Goal: Use online tool/utility: Utilize a website feature to perform a specific function

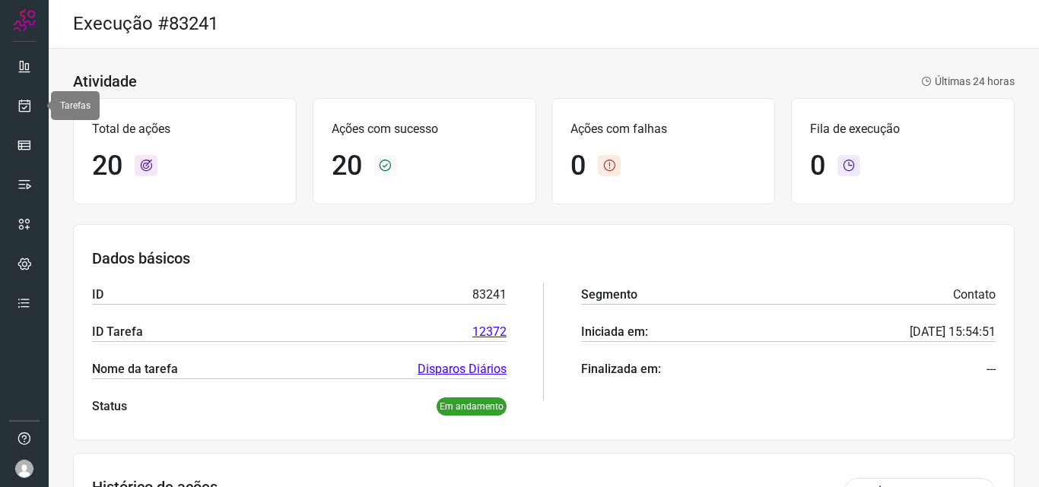
click at [33, 106] on link at bounding box center [24, 106] width 30 height 30
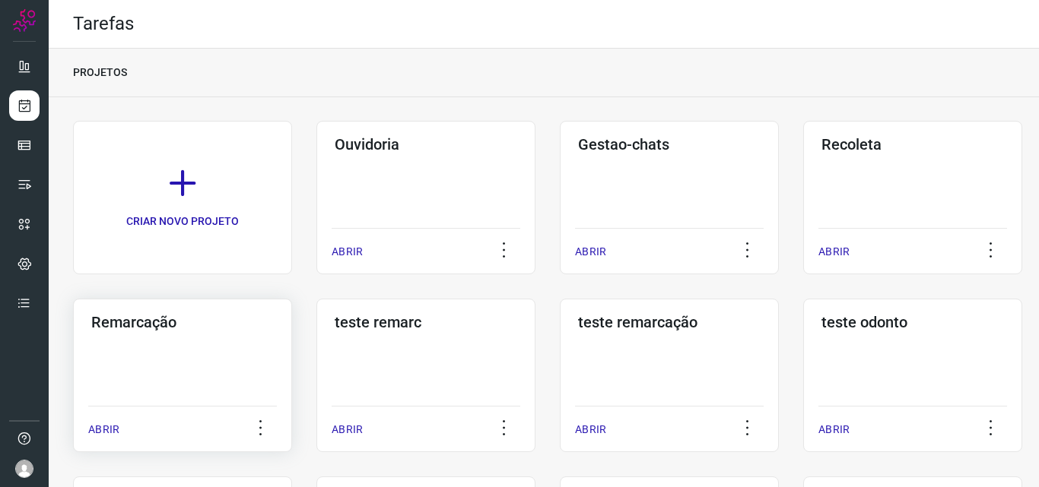
click at [237, 396] on div "Remarcação ABRIR" at bounding box center [182, 376] width 219 height 154
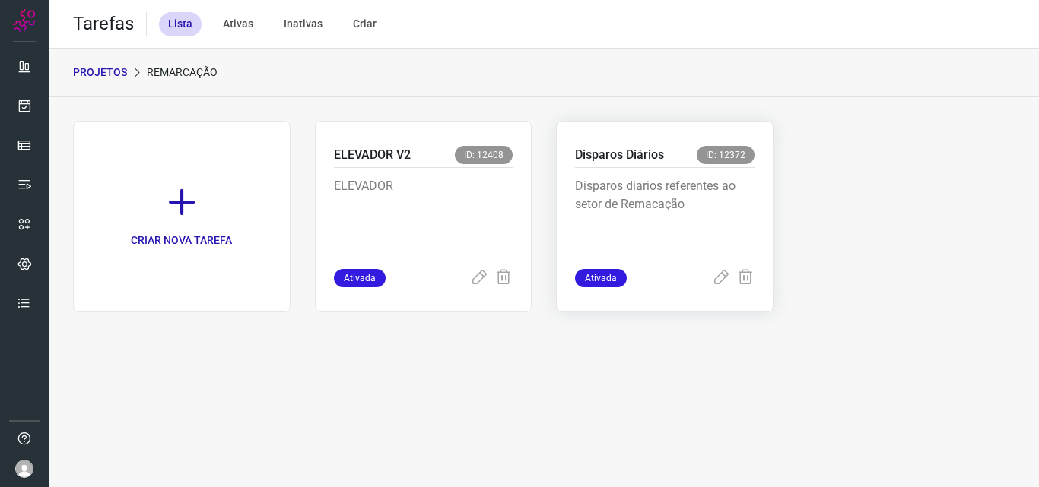
click at [635, 191] on p "Disparos diarios referentes ao setor de Remacação" at bounding box center [664, 215] width 179 height 76
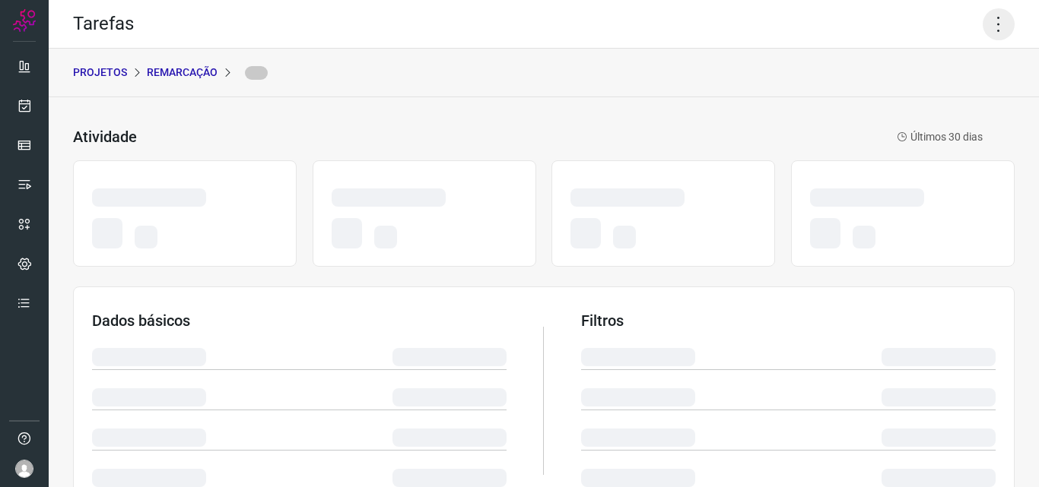
click at [983, 14] on icon at bounding box center [999, 24] width 32 height 32
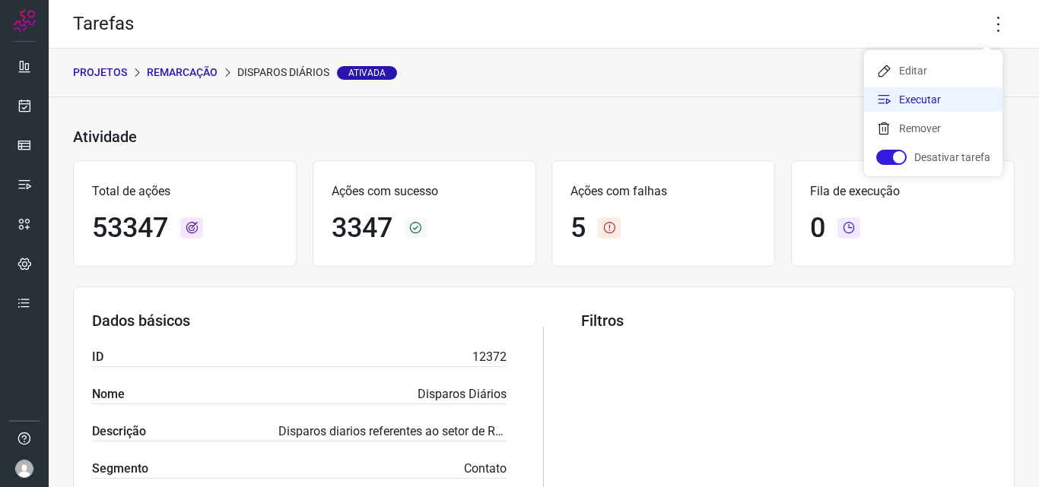
click at [948, 90] on li "Executar" at bounding box center [933, 99] width 138 height 24
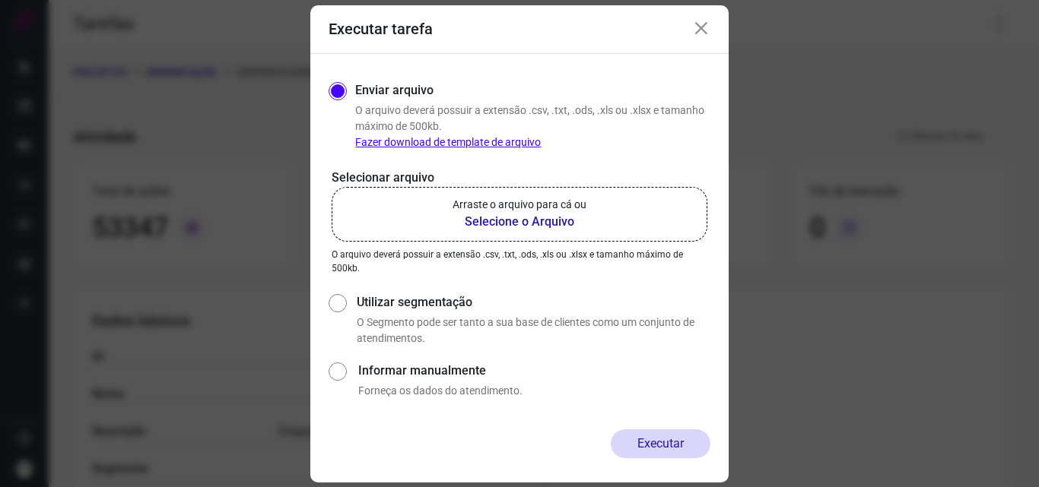
click at [595, 199] on label "Arraste o arquivo para cá ou Selecione o Arquivo" at bounding box center [520, 214] width 376 height 55
click at [0, 0] on input "Arraste o arquivo para cá ou Selecione o Arquivo" at bounding box center [0, 0] width 0 height 0
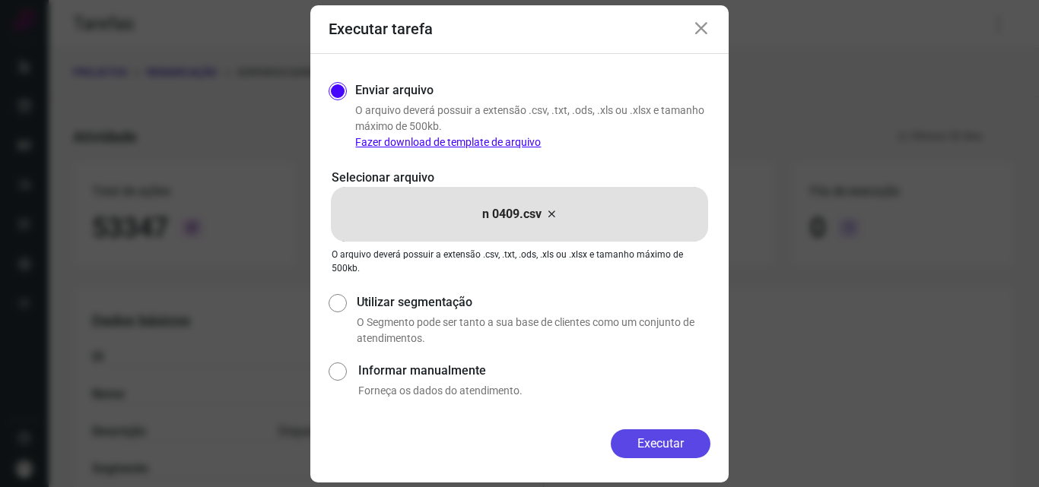
click at [640, 443] on button "Executar" at bounding box center [661, 444] width 100 height 29
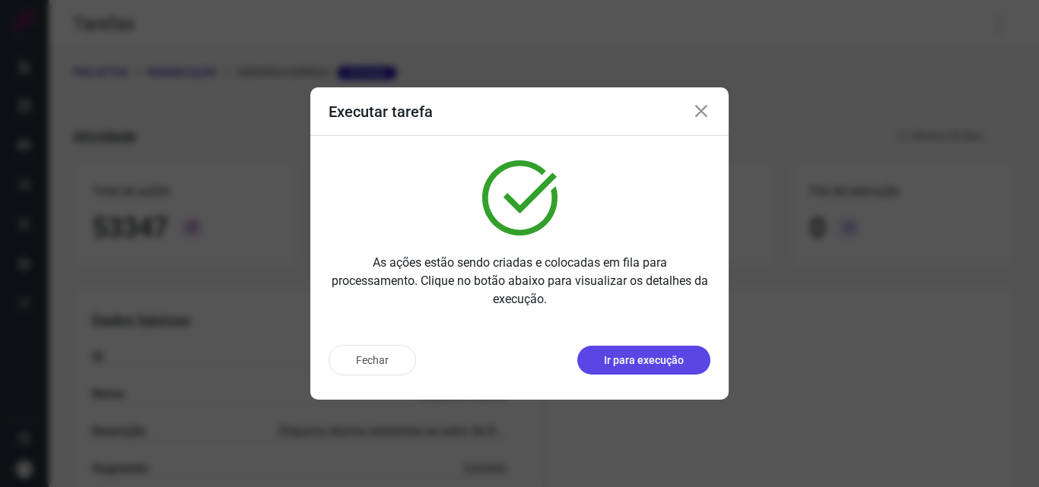
click at [660, 373] on button "Ir para execução" at bounding box center [643, 360] width 133 height 29
